Goal: Task Accomplishment & Management: Use online tool/utility

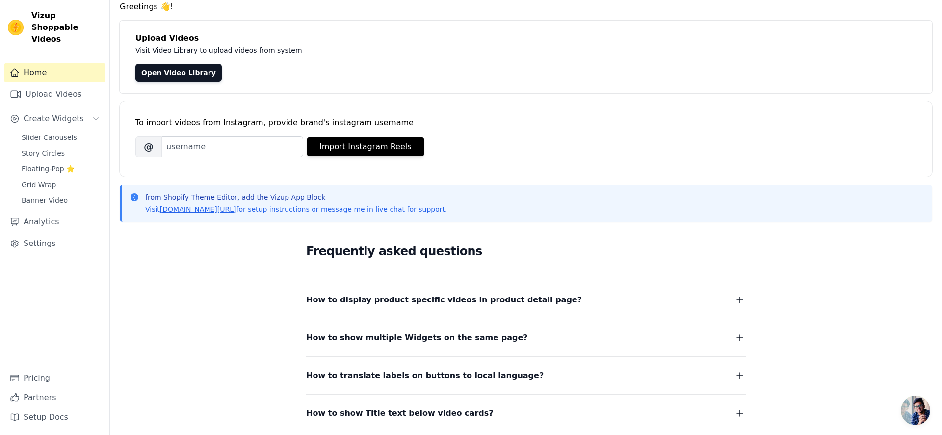
scroll to position [47, 0]
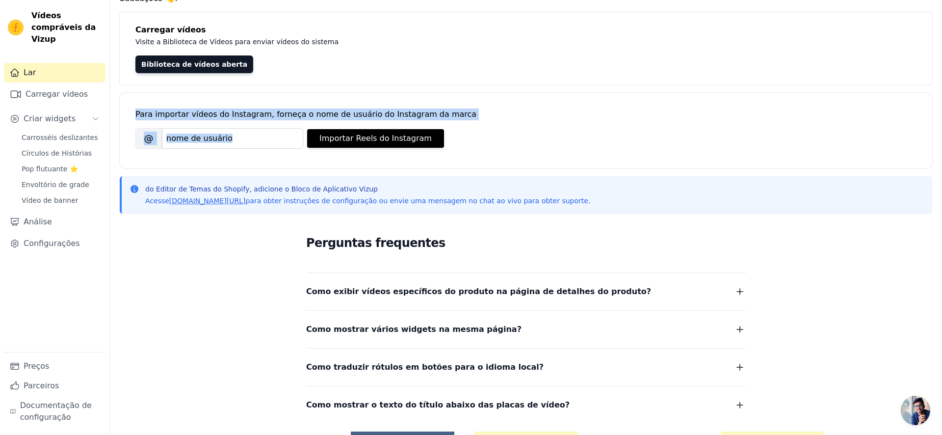
drag, startPoint x: 268, startPoint y: 120, endPoint x: 438, endPoint y: 119, distance: 170.2
click at [436, 119] on div "Para importar vídeos do Instagram, forneça o nome de usuário do Instagram da ma…" at bounding box center [525, 123] width 781 height 60
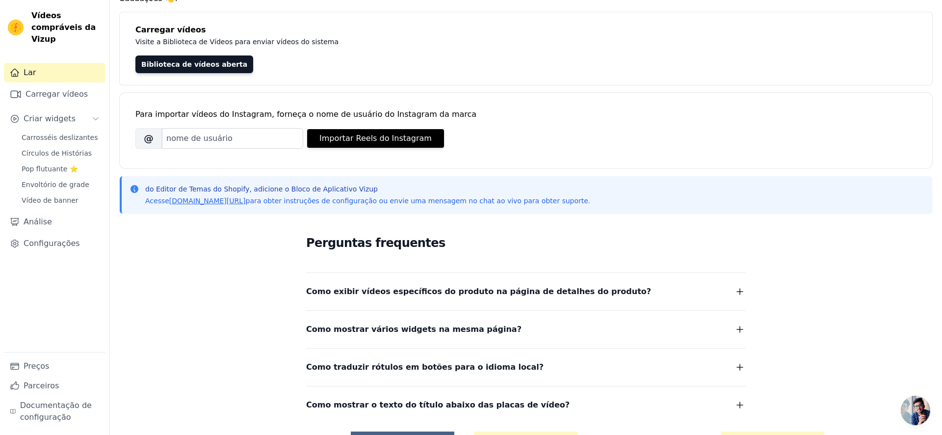
click at [443, 117] on div "Para importar vídeos do Instagram, forneça o nome de usuário do Instagram da ma…" at bounding box center [525, 114] width 781 height 12
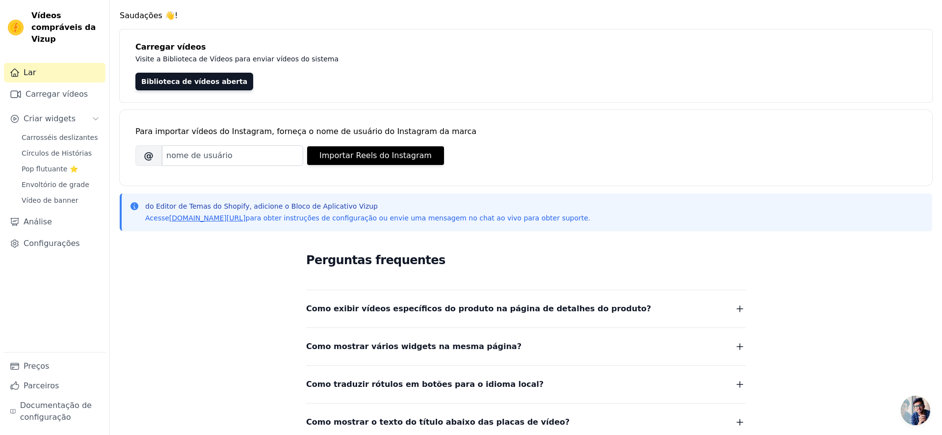
scroll to position [0, 0]
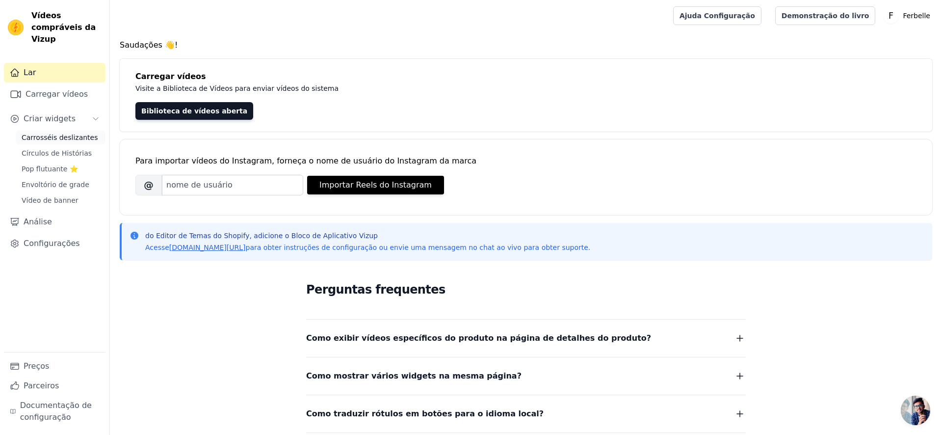
click at [60, 142] on span "Carrosséis deslizantes" at bounding box center [60, 137] width 76 height 10
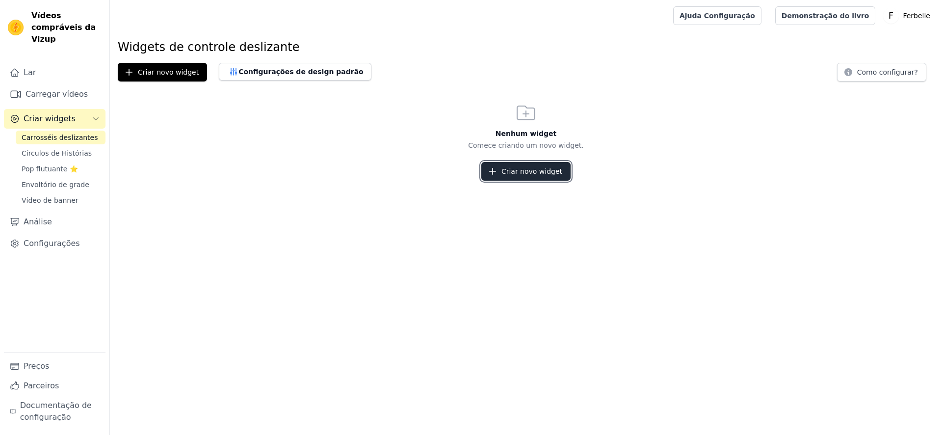
click at [533, 168] on font "Criar novo widget" at bounding box center [531, 171] width 61 height 8
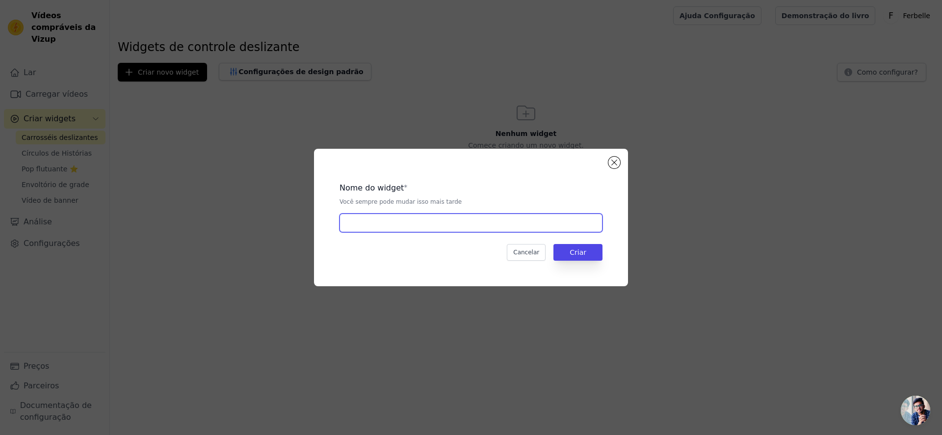
click at [406, 225] on input "text" at bounding box center [470, 222] width 263 height 19
type input "Padrão"
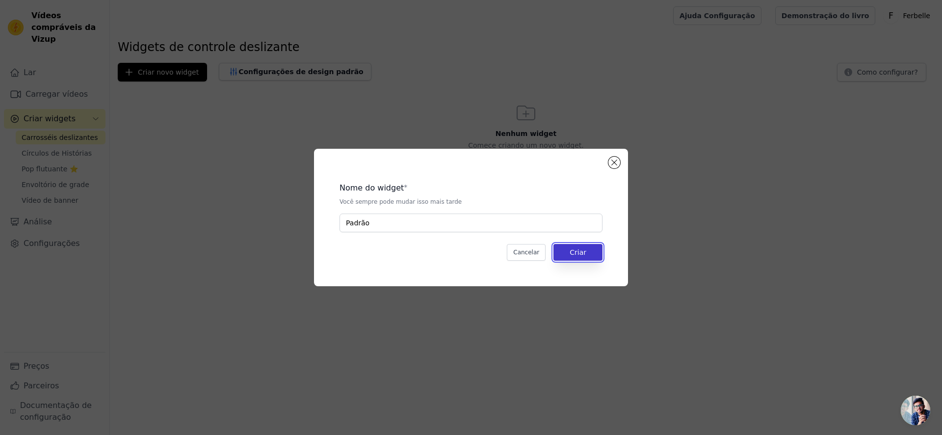
click at [594, 256] on button "Criar" at bounding box center [577, 252] width 49 height 17
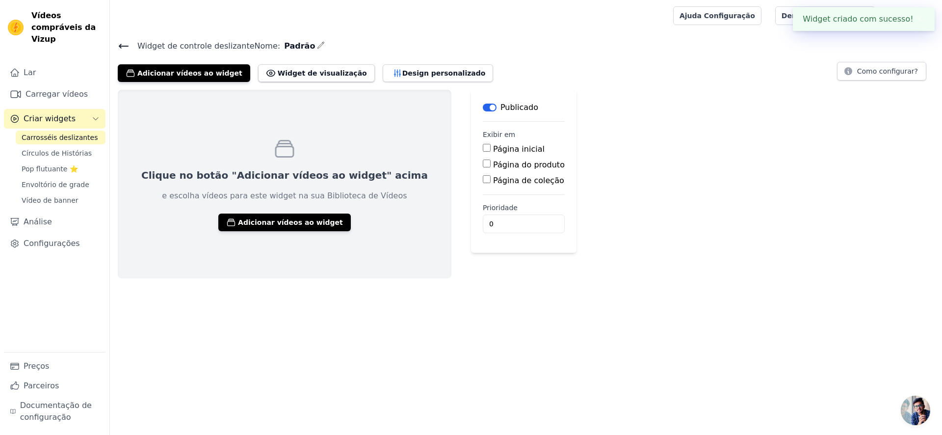
click at [493, 162] on font "Página do produto" at bounding box center [529, 164] width 72 height 9
click at [483, 162] on input "Página do produto" at bounding box center [487, 163] width 8 height 8
checkbox input "true"
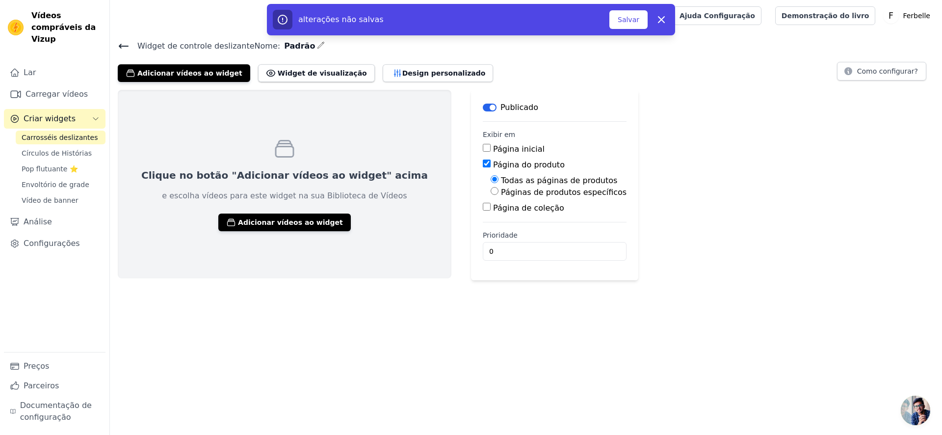
click at [530, 194] on font "Páginas de produtos específicos" at bounding box center [564, 191] width 126 height 9
click at [498, 194] on input "Páginas de produtos específicos" at bounding box center [494, 191] width 8 height 8
radio input "true"
click at [497, 212] on font "Selecione Produtos" at bounding box center [529, 214] width 65 height 8
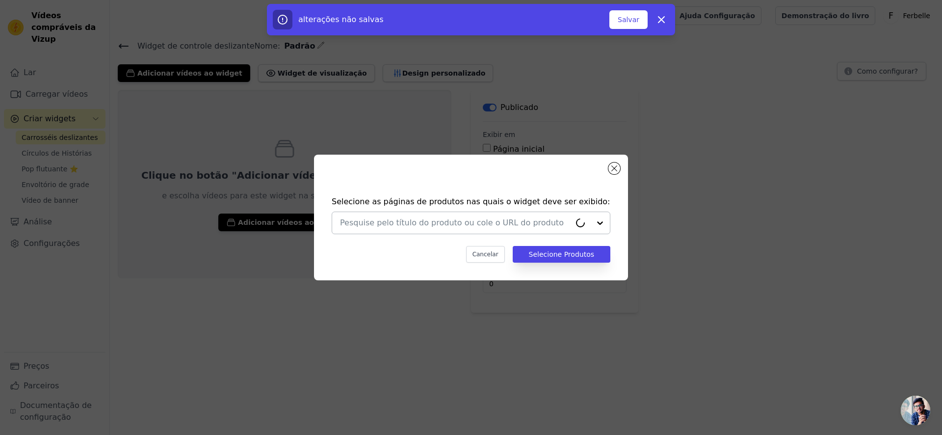
click at [565, 219] on input "text" at bounding box center [455, 223] width 231 height 12
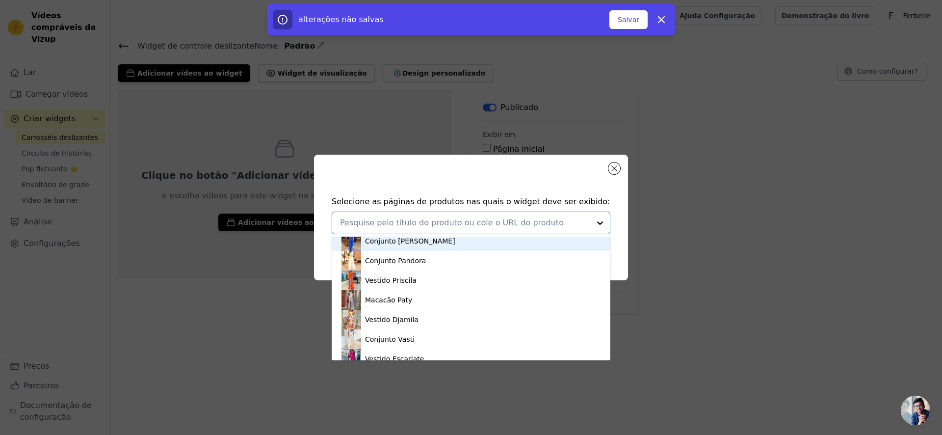
scroll to position [1609, 0]
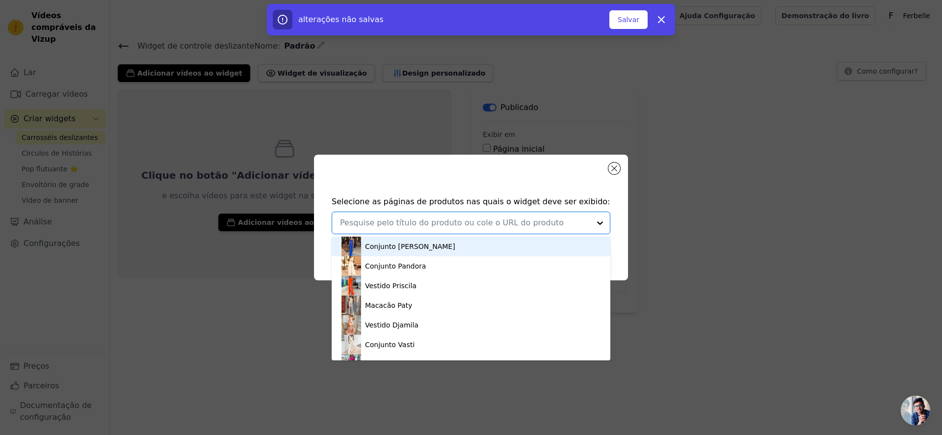
click at [402, 247] on font "Conjunto [PERSON_NAME]" at bounding box center [410, 246] width 90 height 8
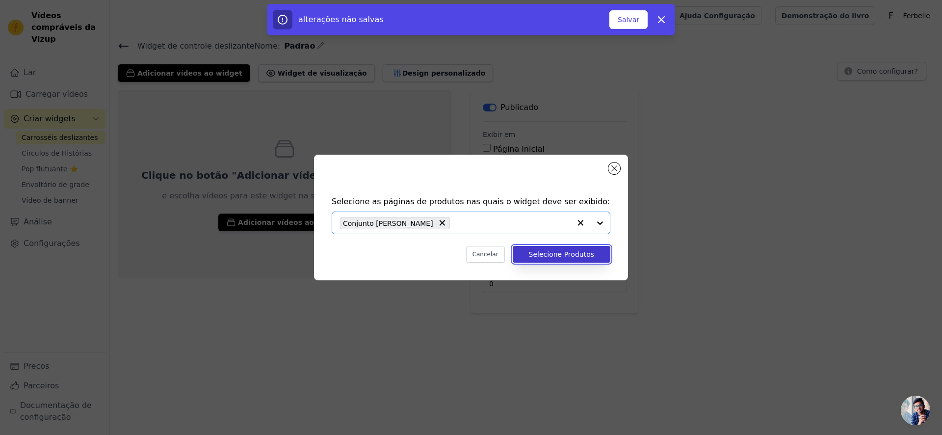
click at [531, 248] on button "Selecione Produtos" at bounding box center [562, 254] width 98 height 17
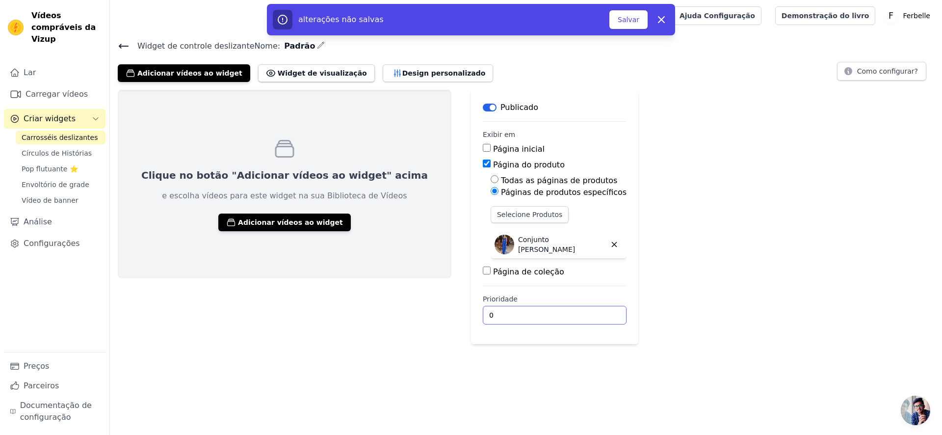
click at [483, 311] on input "0" at bounding box center [555, 315] width 144 height 19
click at [634, 279] on div "Clique no botão "Adicionar vídeos ao widget" acima e escolha vídeos para este w…" at bounding box center [526, 217] width 832 height 254
click at [610, 247] on icon "button" at bounding box center [614, 244] width 9 height 9
click at [505, 220] on button "Selecione Produtos" at bounding box center [529, 214] width 78 height 17
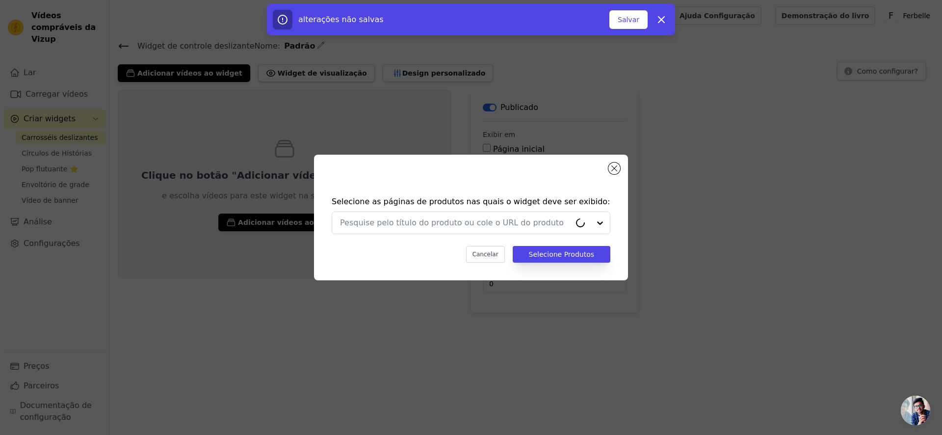
click at [623, 171] on div "Selecione as páginas de produtos nas quais o widget deve ser exibido: Cancelar …" at bounding box center [471, 218] width 314 height 126
click at [620, 169] on div "Selecione as páginas de produtos nas quais o widget deve ser exibido: Cancelar …" at bounding box center [471, 218] width 314 height 126
click at [615, 169] on button "Fechar modal" at bounding box center [614, 168] width 12 height 12
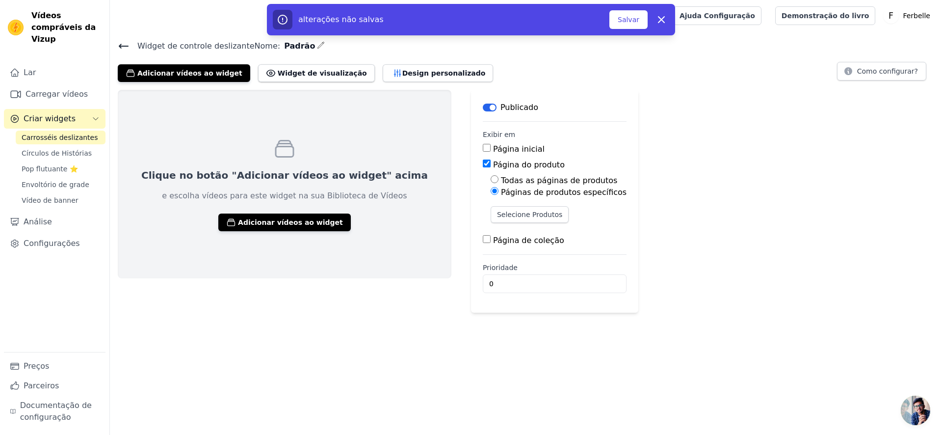
click at [483, 106] on button "Rótulo" at bounding box center [490, 107] width 14 height 8
click at [490, 175] on div "Todas as páginas de produtos" at bounding box center [558, 181] width 136 height 12
click at [501, 179] on font "Todas as páginas de produtos" at bounding box center [559, 180] width 116 height 9
click at [490, 179] on input "Todas as páginas de produtos" at bounding box center [494, 179] width 8 height 8
radio input "true"
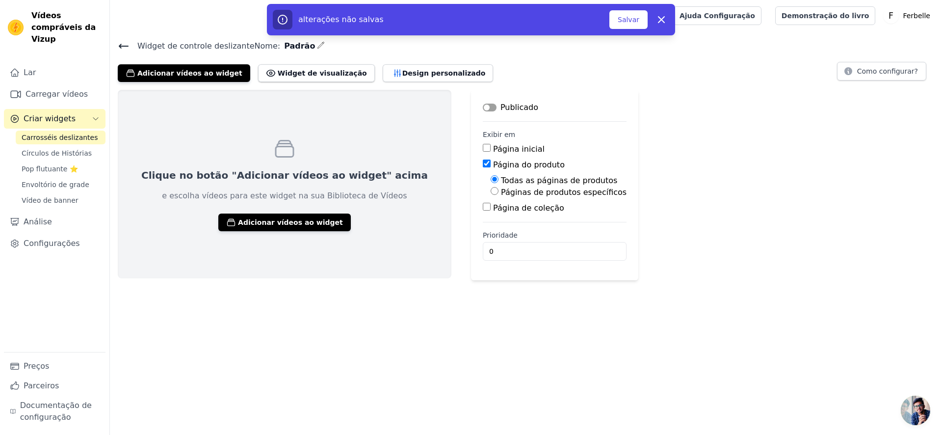
click at [652, 190] on div "Clique no botão "Adicionar vídeos ao widget" acima e escolha vídeos para este w…" at bounding box center [526, 185] width 832 height 190
click at [664, 19] on icon "button" at bounding box center [661, 20] width 12 height 12
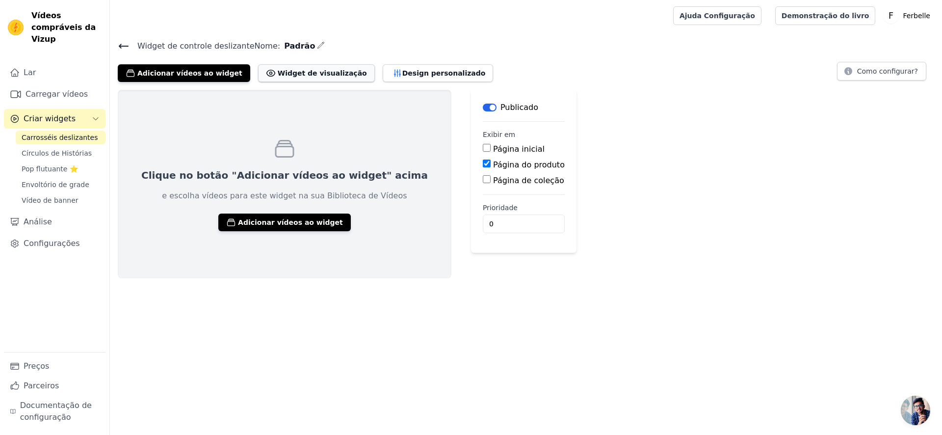
click at [339, 76] on button "Widget de visualização" at bounding box center [316, 73] width 117 height 18
click at [402, 73] on font "Design personalizado" at bounding box center [443, 73] width 83 height 8
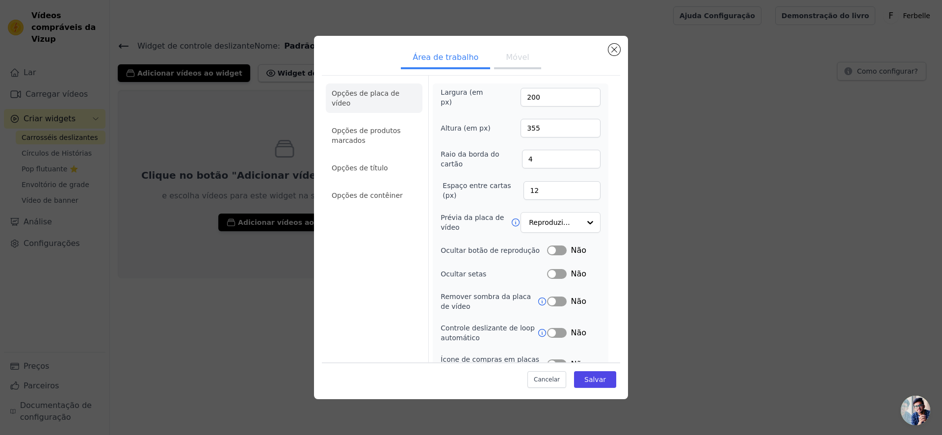
click at [532, 62] on button "Móvel" at bounding box center [517, 59] width 47 height 22
click at [466, 58] on font "Área de trabalho" at bounding box center [446, 56] width 66 height 9
click at [608, 55] on ul "Área de trabalho Móvel" at bounding box center [471, 58] width 298 height 29
click at [609, 53] on ul "Área de trabalho Móvel" at bounding box center [471, 58] width 298 height 29
click at [610, 53] on button "Fechar modal" at bounding box center [614, 50] width 12 height 12
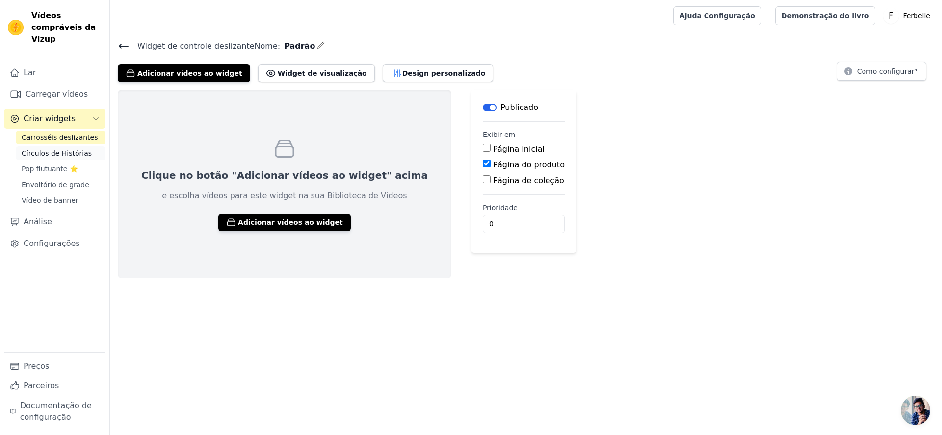
click at [63, 149] on font "Círculos de Histórias" at bounding box center [57, 153] width 70 height 8
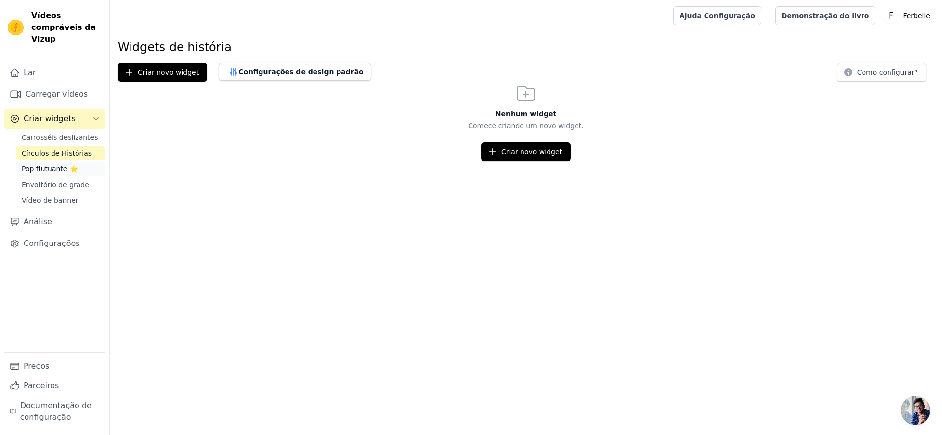
click at [61, 172] on font "Pop flutuante ⭐" at bounding box center [50, 169] width 56 height 8
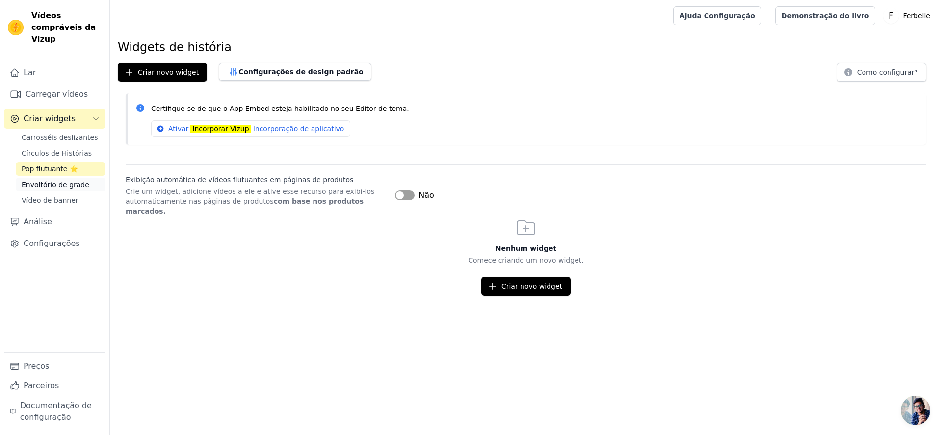
click at [71, 185] on font "Envoltório de grade" at bounding box center [56, 184] width 68 height 8
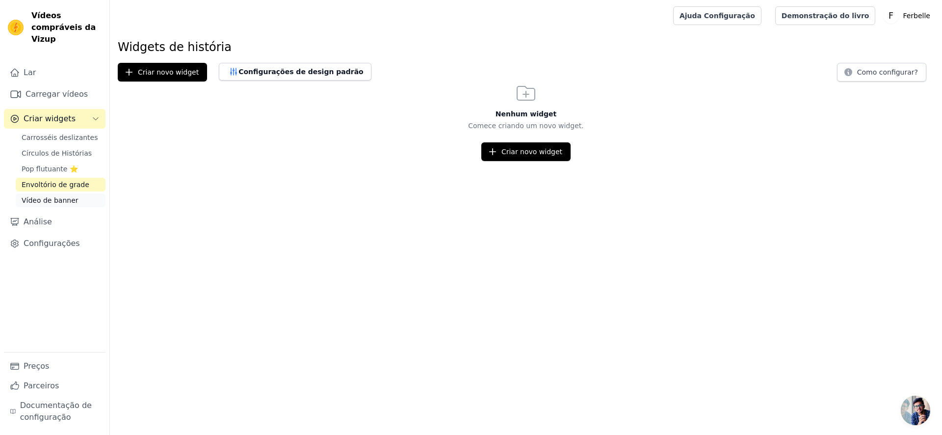
click at [79, 200] on link "Vídeo de banner" at bounding box center [61, 200] width 90 height 14
click at [74, 141] on span "Carrosséis deslizantes" at bounding box center [60, 137] width 76 height 10
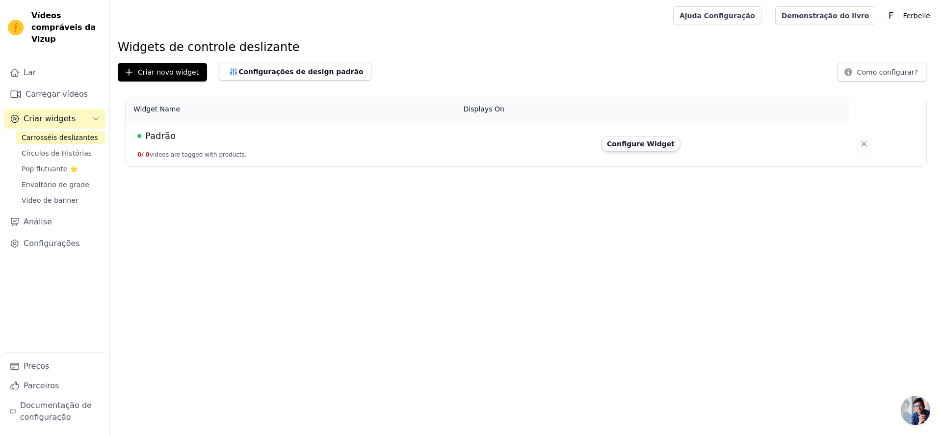
click at [73, 130] on link "Carrosséis deslizantes" at bounding box center [61, 137] width 90 height 14
click at [76, 97] on font "Carregar vídeos" at bounding box center [57, 93] width 62 height 9
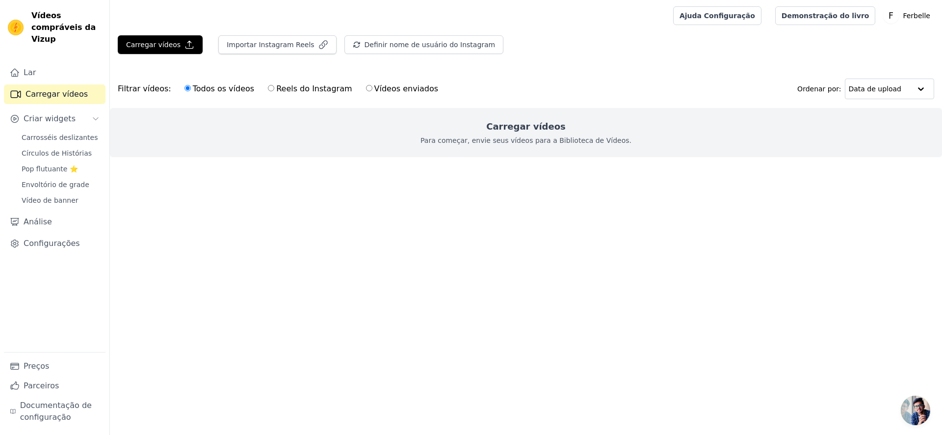
click at [69, 82] on div "Lar Carregar vídeos Criar widgets Carrosséis deslizantes Círculos de Histórias …" at bounding box center [55, 207] width 102 height 289
click at [52, 69] on link "Lar" at bounding box center [55, 73] width 102 height 20
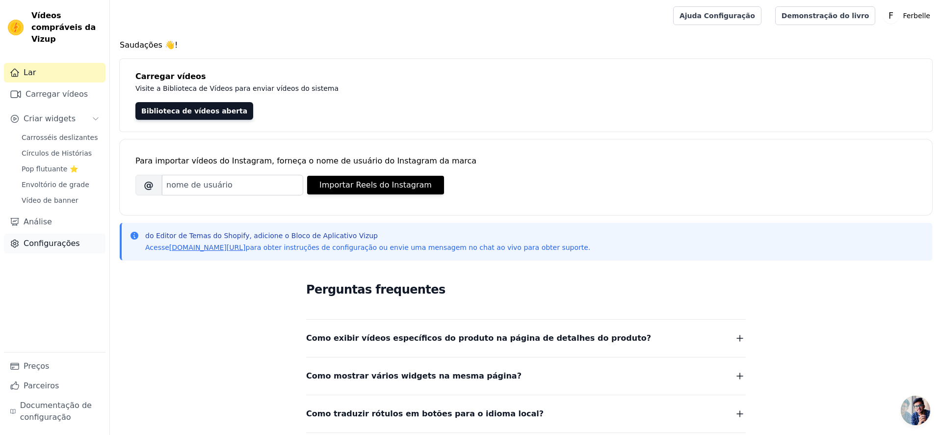
click at [64, 242] on font "Configurações" at bounding box center [52, 242] width 56 height 9
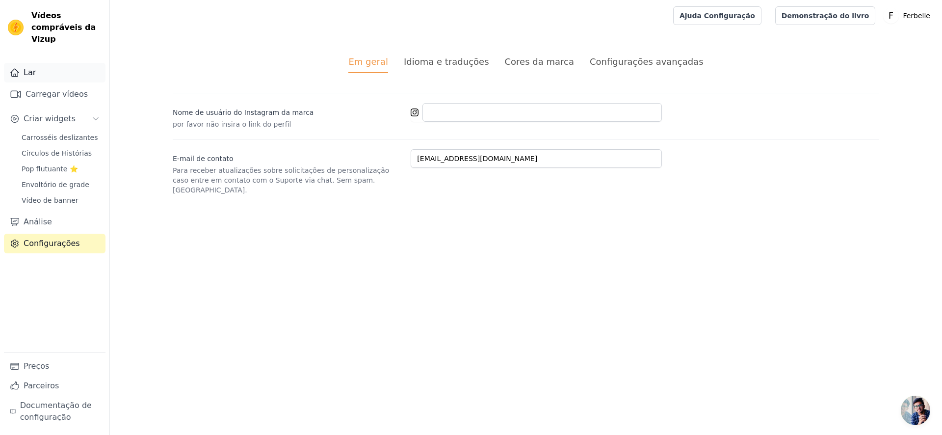
click at [70, 73] on link "Lar" at bounding box center [55, 73] width 102 height 20
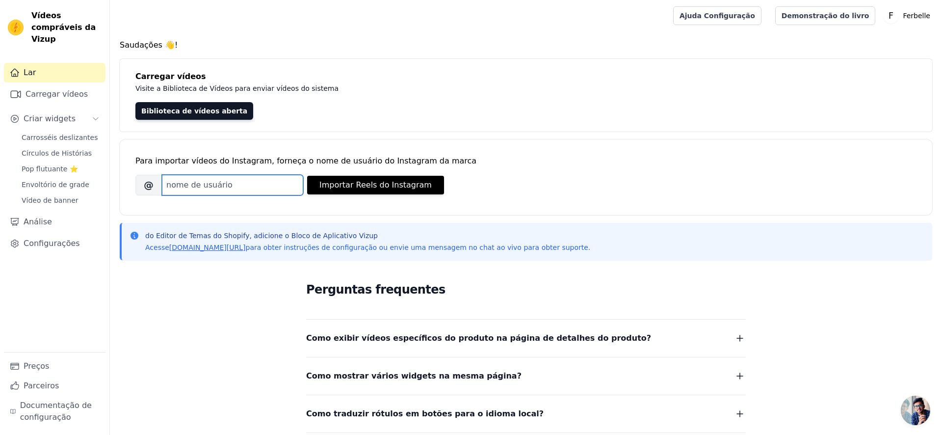
click at [256, 194] on input "Nome de usuário do Instagram da marca" at bounding box center [232, 185] width 141 height 21
type input "useferbelle"
click at [383, 197] on div "Para importar vídeos do Instagram, forneça o nome de usuário do Instagram da ma…" at bounding box center [525, 169] width 781 height 60
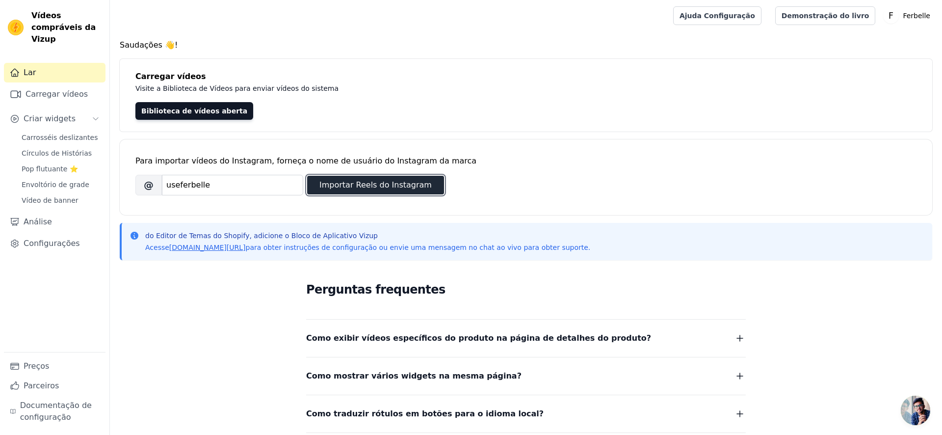
click at [383, 191] on button "Importar Reels do Instagram" at bounding box center [375, 185] width 137 height 19
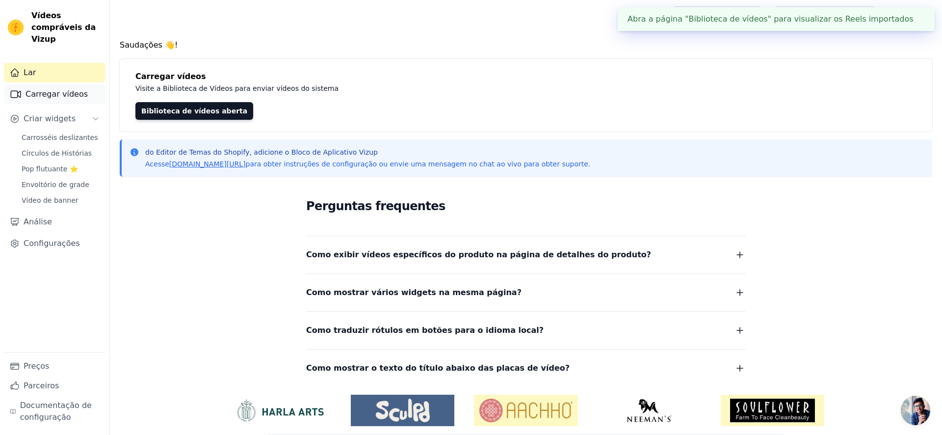
click at [71, 98] on font "Carregar vídeos" at bounding box center [57, 93] width 62 height 9
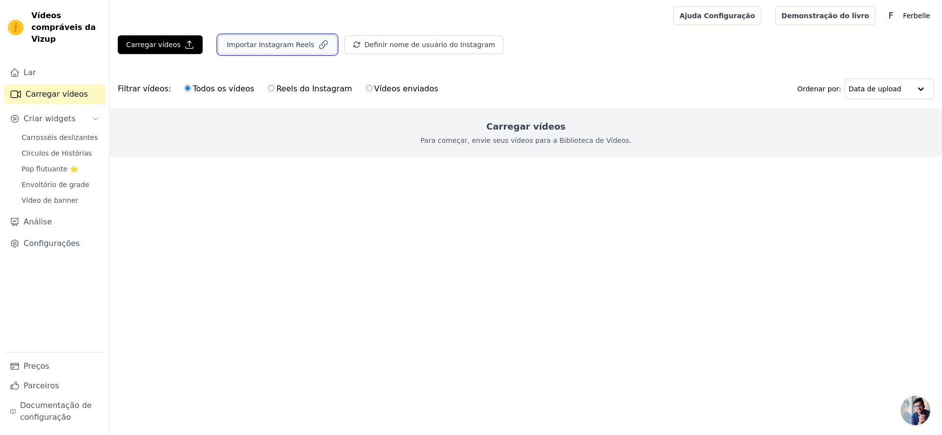
click at [319, 46] on icon "button" at bounding box center [323, 45] width 10 height 10
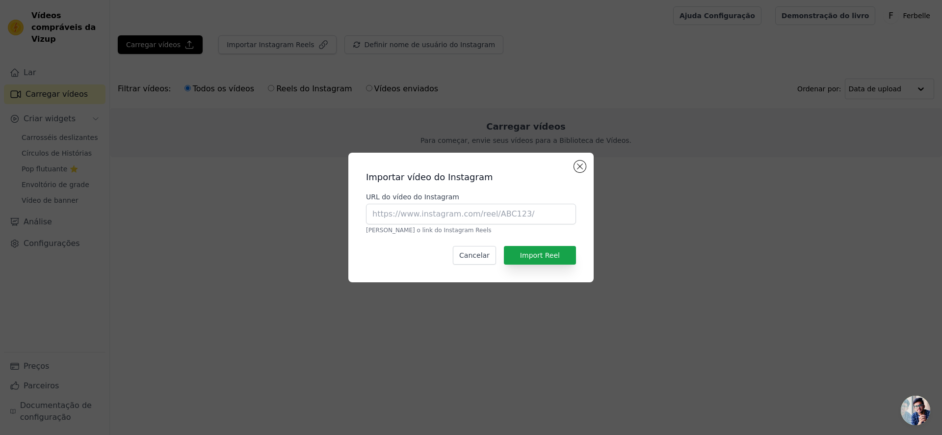
click at [473, 86] on div "Importar vídeo do Instagram URL do vídeo do Instagram Cole o link do Instagram …" at bounding box center [471, 217] width 942 height 435
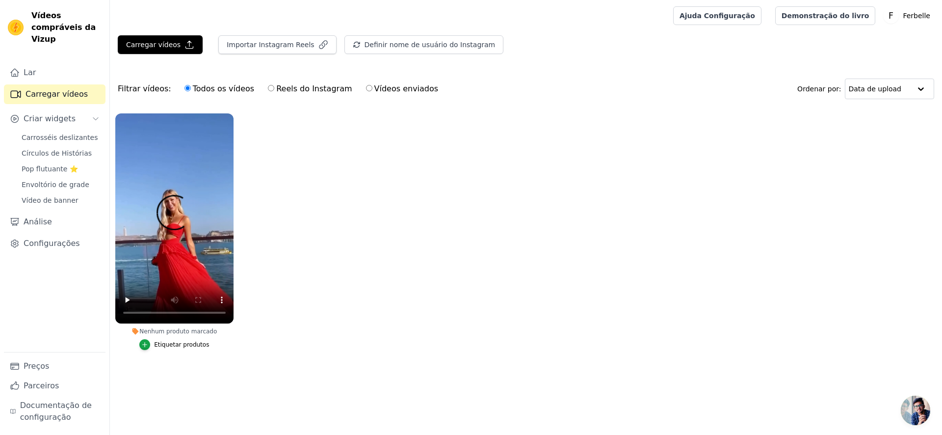
click at [173, 343] on font "Etiquetar produtos" at bounding box center [181, 344] width 55 height 7
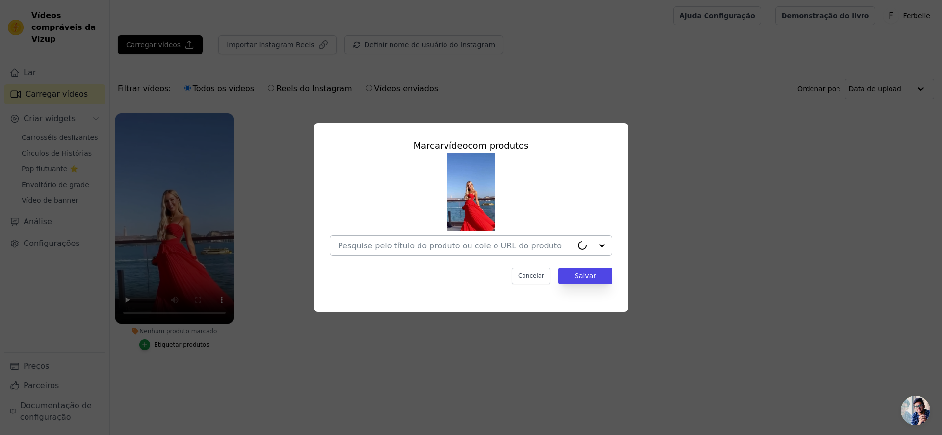
click at [456, 236] on div at bounding box center [455, 245] width 234 height 20
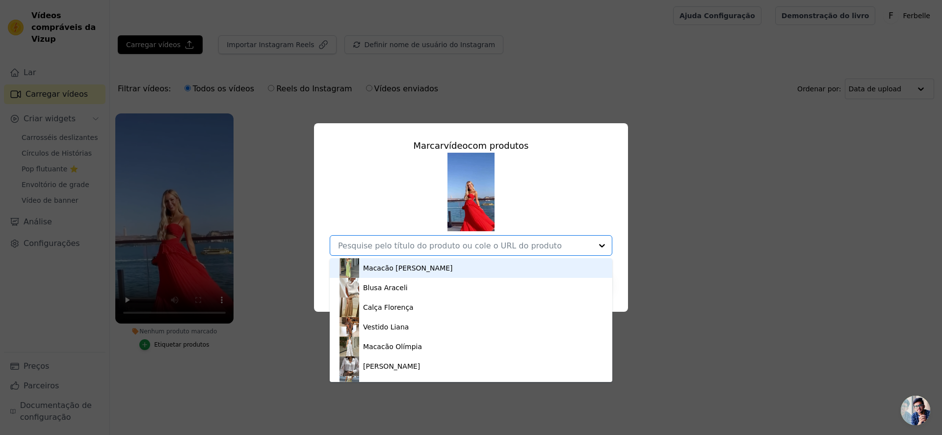
click at [474, 238] on div at bounding box center [465, 245] width 254 height 20
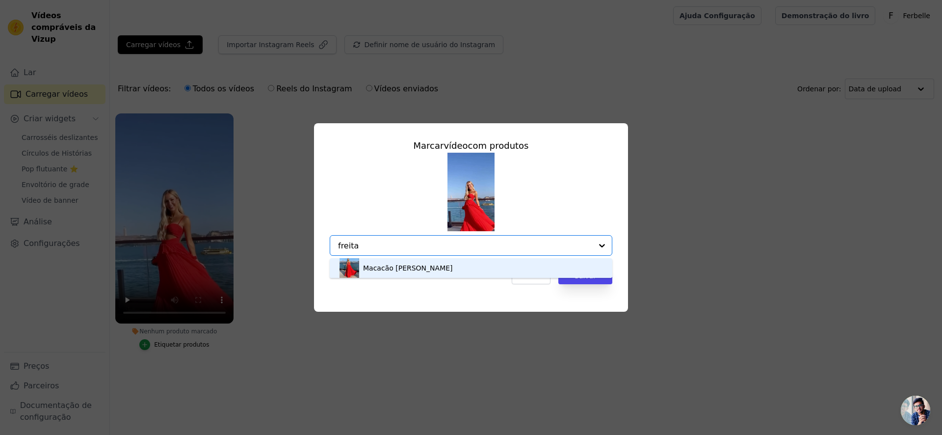
type input "freitas"
click at [411, 264] on font "Macacão Marjorie" at bounding box center [408, 268] width 90 height 8
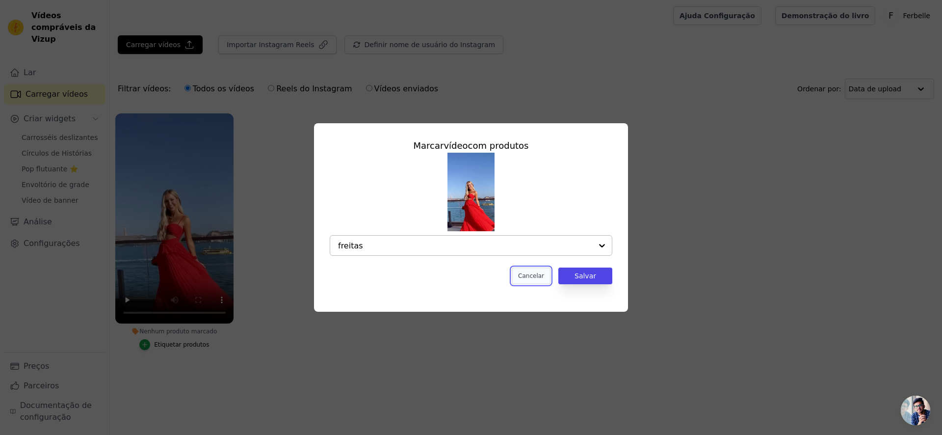
click at [517, 278] on button "Cancelar" at bounding box center [531, 275] width 39 height 17
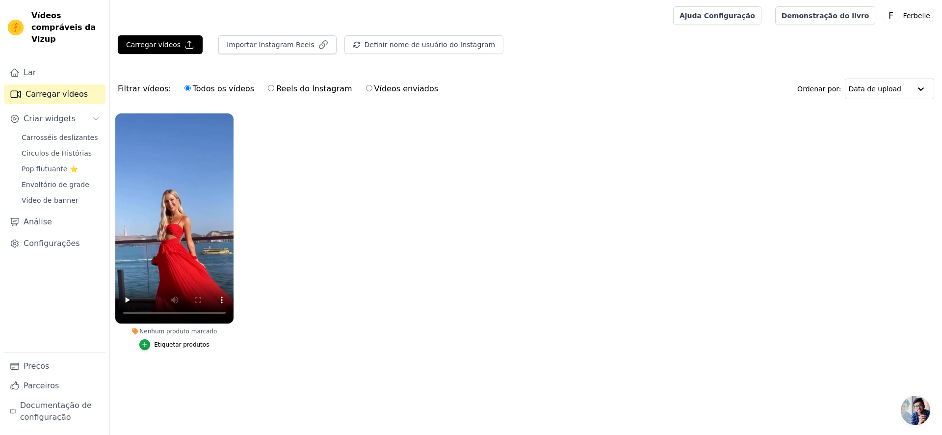
drag, startPoint x: 722, startPoint y: 189, endPoint x: 432, endPoint y: 6, distance: 343.5
click at [722, 189] on ul "Nenhum produto marcado Etiquetar produtos" at bounding box center [526, 241] width 832 height 267
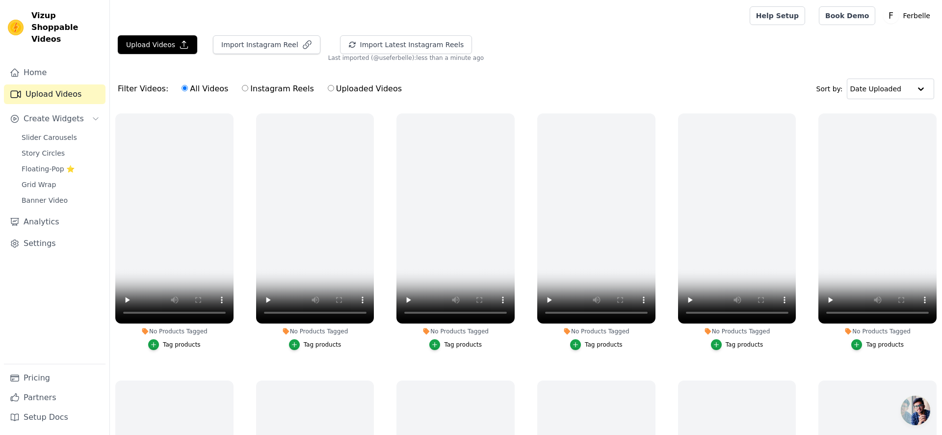
click at [501, 62] on div "Upload Videos Import Instagram Reel Import Latest Instagram Reels Import Latest…" at bounding box center [526, 273] width 832 height 476
drag, startPoint x: 482, startPoint y: 61, endPoint x: 471, endPoint y: 46, distance: 18.4
click at [471, 47] on div "Upload Videos Import Instagram Reel Import Latest Instagram Reels Import Latest…" at bounding box center [526, 48] width 832 height 26
click at [471, 46] on div "Import Latest Instagram Reels Import Latest IG Reels Last imported (@ useferbel…" at bounding box center [409, 48] width 163 height 26
click at [76, 386] on link "Pricing" at bounding box center [55, 378] width 102 height 20
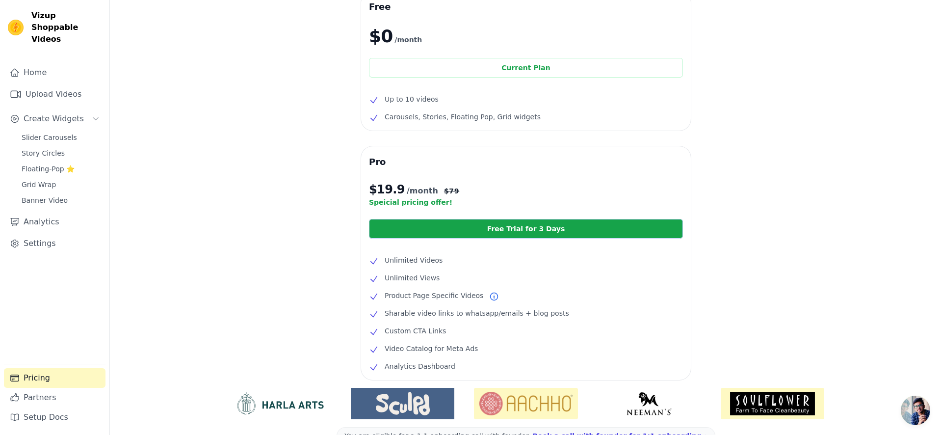
scroll to position [60, 0]
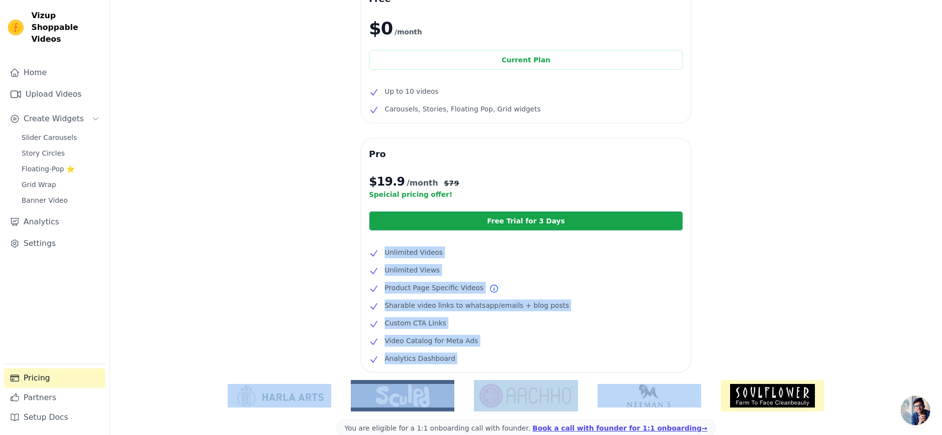
drag, startPoint x: 614, startPoint y: 381, endPoint x: 524, endPoint y: 242, distance: 165.6
click at [524, 242] on div "Free $0 /month Current Plan Up to 10 videos Carousels, Stories, Floating Pop, G…" at bounding box center [526, 237] width 832 height 508
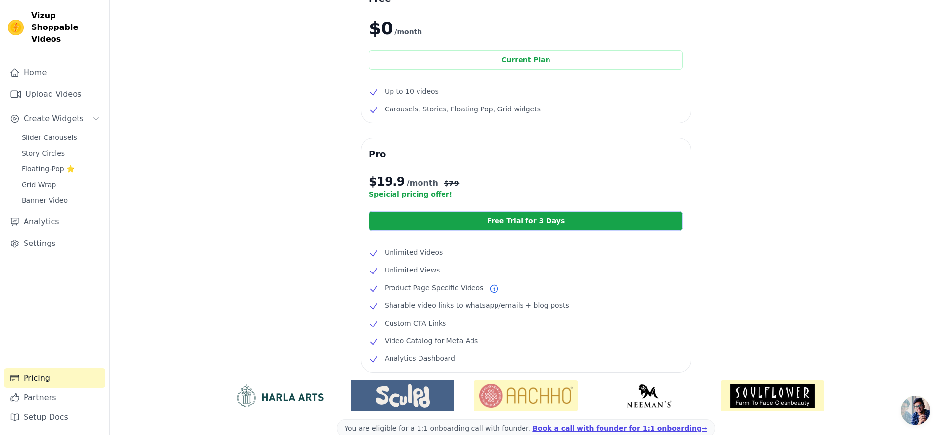
click at [563, 123] on div "Free $0 /month Current Plan Up to 10 videos Carousels, Stories, Floating Pop, G…" at bounding box center [526, 177] width 330 height 388
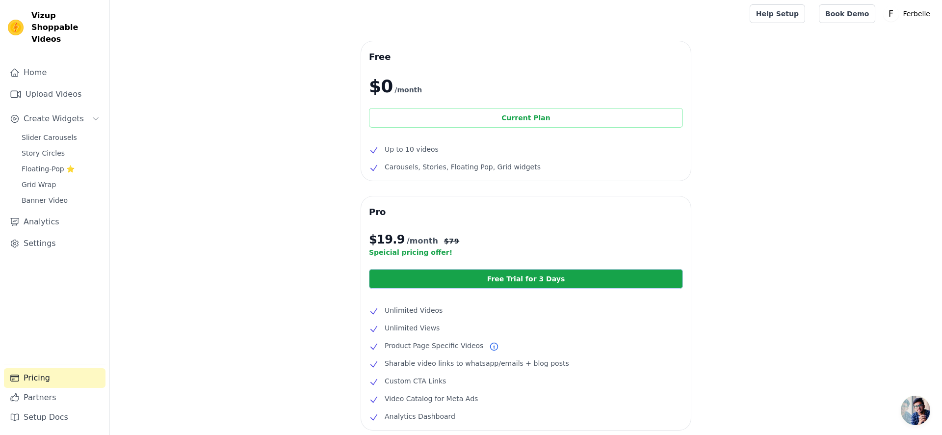
scroll to position [0, 0]
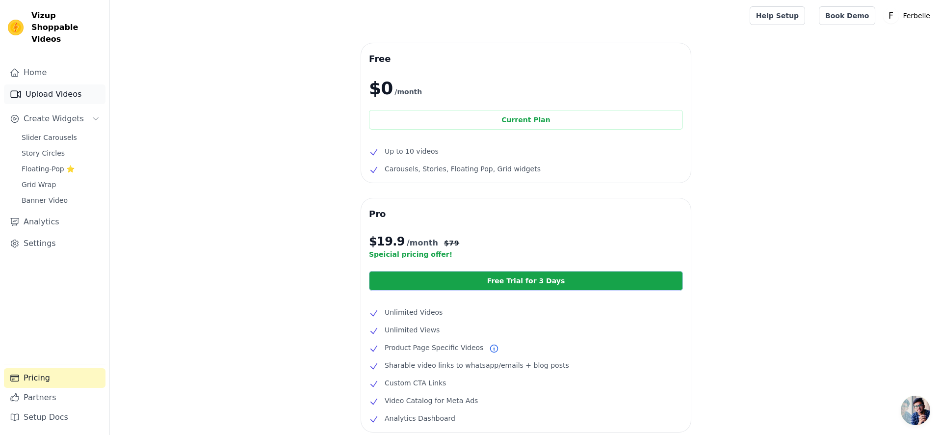
click at [79, 88] on link "Upload Videos" at bounding box center [55, 94] width 102 height 20
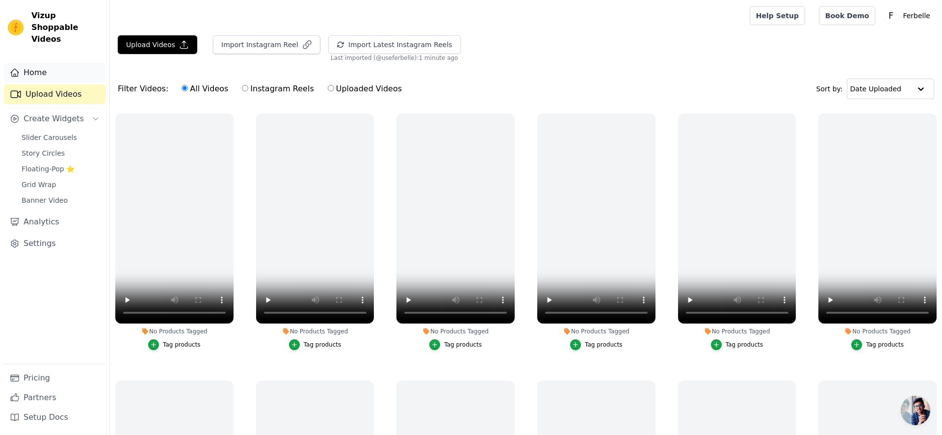
click at [77, 68] on link "Home" at bounding box center [55, 73] width 102 height 20
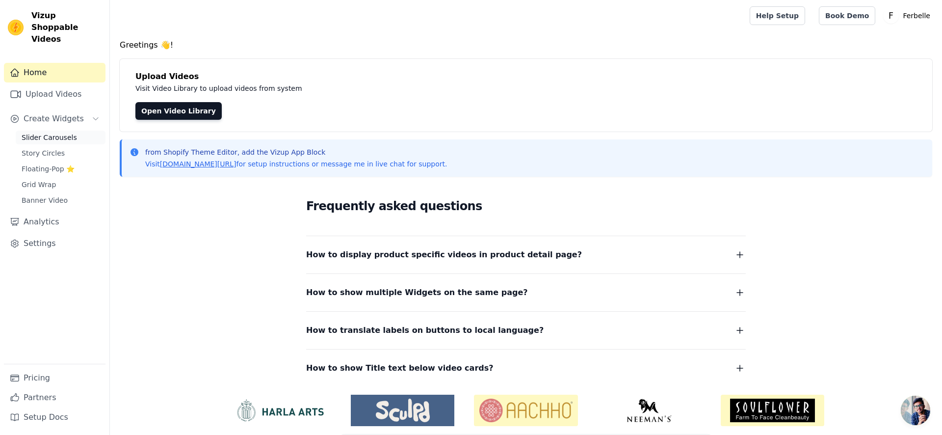
click at [76, 130] on link "Slider Carousels" at bounding box center [61, 137] width 90 height 14
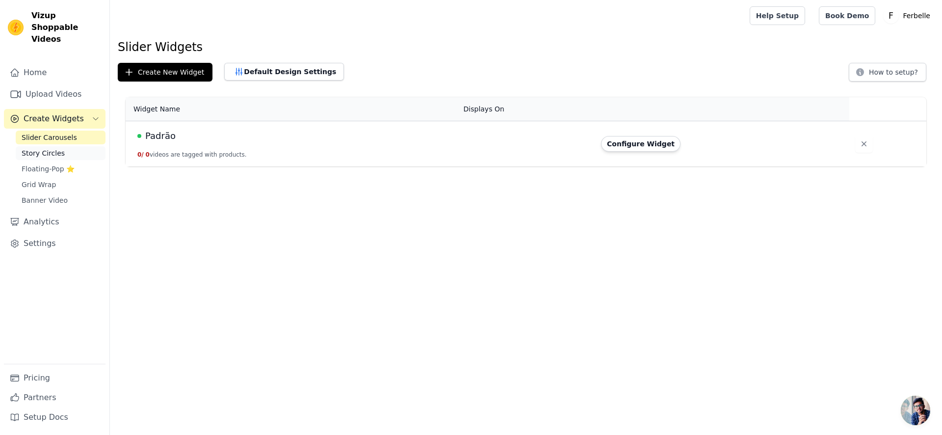
click at [78, 146] on link "Story Circles" at bounding box center [61, 153] width 90 height 14
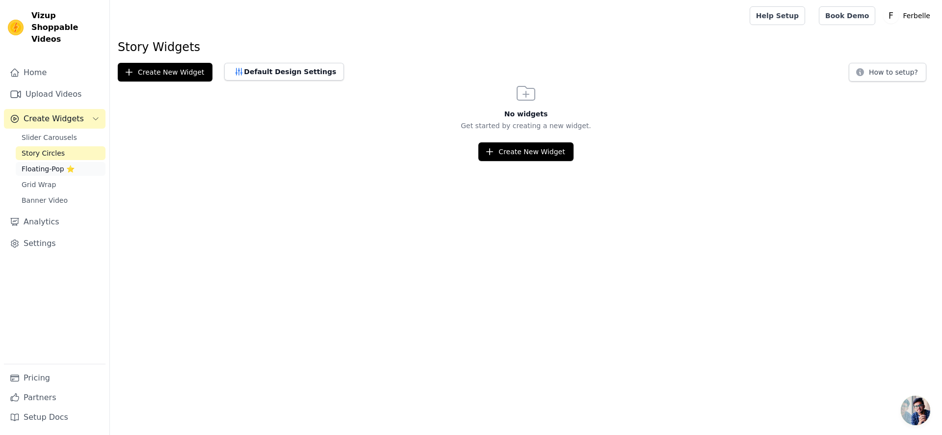
click at [80, 162] on link "Floating-Pop ⭐" at bounding box center [61, 169] width 90 height 14
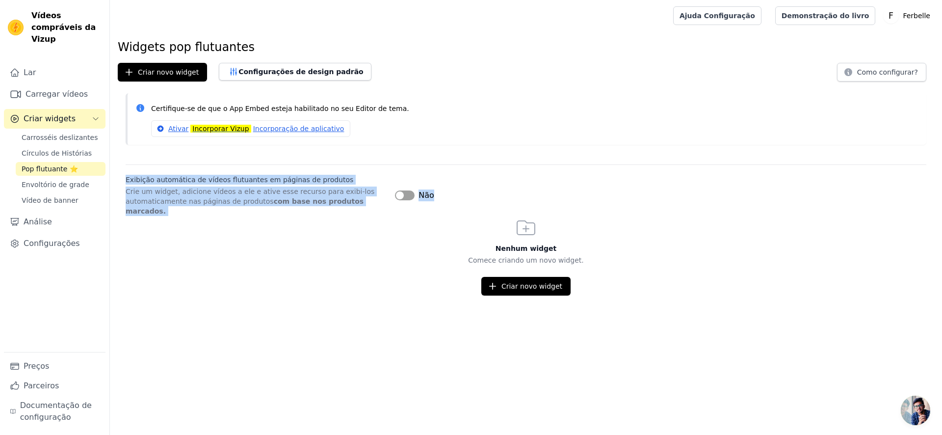
drag, startPoint x: 170, startPoint y: 169, endPoint x: 346, endPoint y: 217, distance: 183.0
click at [346, 217] on div "Widgets pop flutuantes Criar novo widget Configurações de design padrão Como co…" at bounding box center [526, 167] width 832 height 256
click at [346, 217] on div "Nenhum widget Comece criando um novo widget. Criar novo widget" at bounding box center [526, 255] width 832 height 79
drag, startPoint x: 346, startPoint y: 217, endPoint x: 310, endPoint y: 168, distance: 61.0
click at [310, 168] on div "Widgets pop flutuantes Criar novo widget Configurações de design padrão Como co…" at bounding box center [526, 167] width 832 height 256
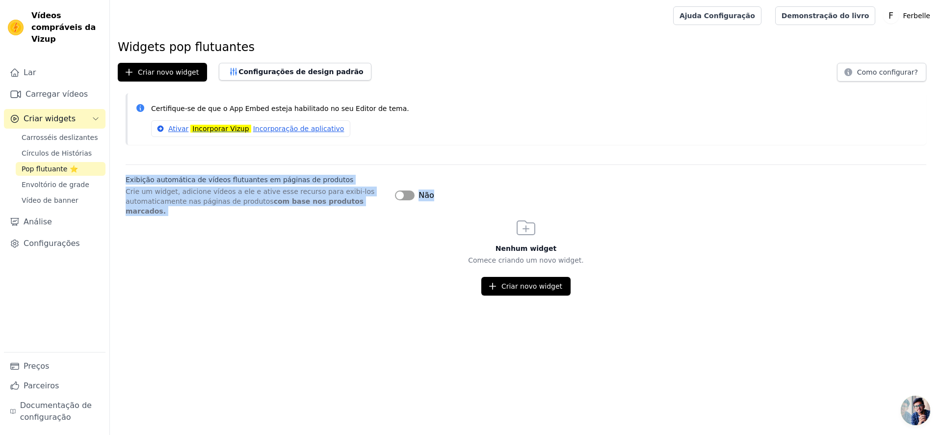
click at [310, 168] on div "Exibição automática de vídeos flutuantes em páginas de produtos Crie um widget,…" at bounding box center [526, 190] width 800 height 52
drag, startPoint x: 310, startPoint y: 168, endPoint x: 324, endPoint y: 213, distance: 47.3
click at [324, 213] on div "Widgets pop flutuantes Criar novo widget Configurações de design padrão Como co…" at bounding box center [526, 167] width 832 height 256
click at [324, 216] on div "Nenhum widget Comece criando um novo widget. Criar novo widget" at bounding box center [526, 255] width 832 height 79
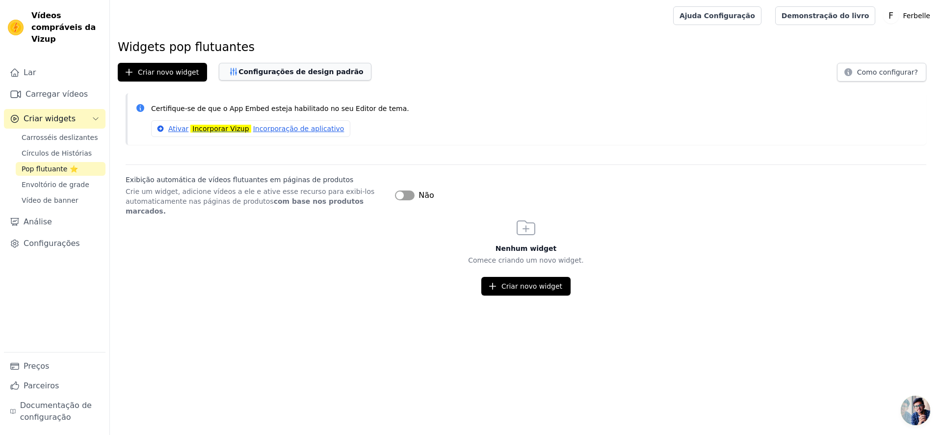
click at [278, 73] on font "Configurações de design padrão" at bounding box center [300, 72] width 125 height 8
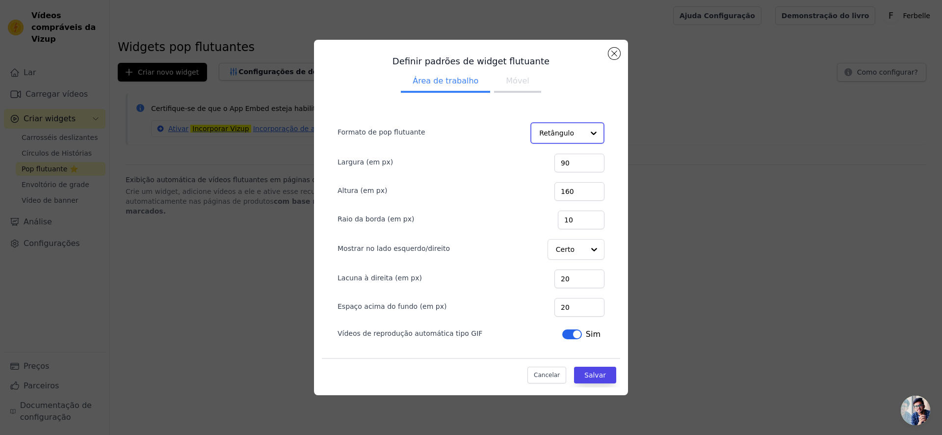
click at [578, 138] on input "Formato de pop flutuante" at bounding box center [561, 133] width 45 height 20
click at [605, 110] on form "Formato de pop flutuante Retângulo Círculo Option Rectangle, selected. You are …" at bounding box center [471, 227] width 283 height 244
click at [674, 81] on div "Definir padrões de widget flutuante Área de trabalho Móvel Formato de pop flutu…" at bounding box center [471, 218] width 910 height 386
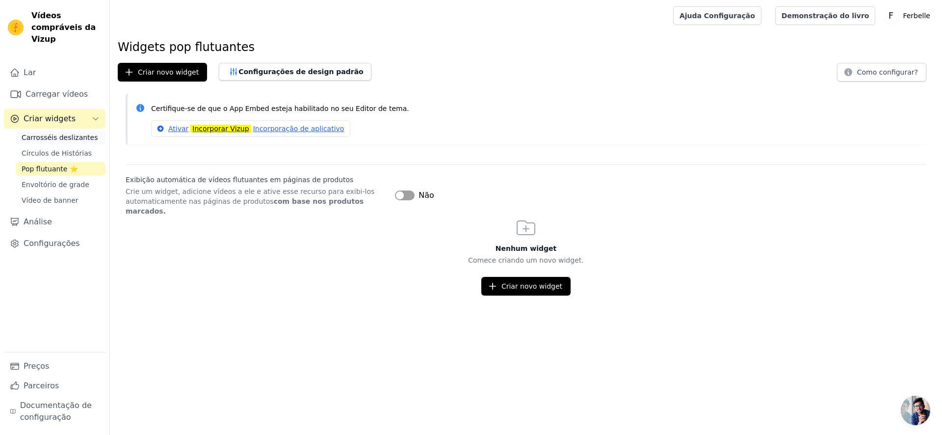
click at [81, 135] on font "Carrosséis deslizantes" at bounding box center [60, 137] width 76 height 8
